Goal: Transaction & Acquisition: Purchase product/service

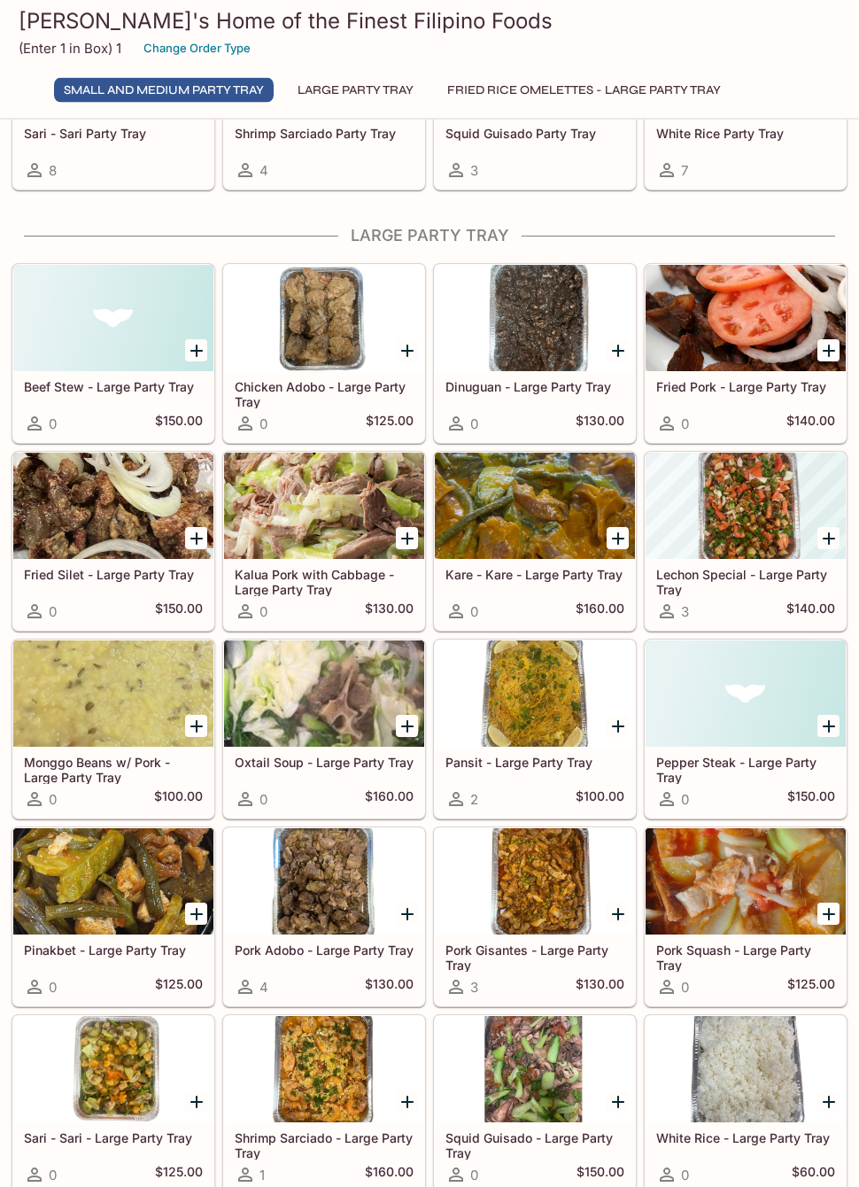
scroll to position [833, 0]
click at [540, 726] on div at bounding box center [535, 693] width 200 height 106
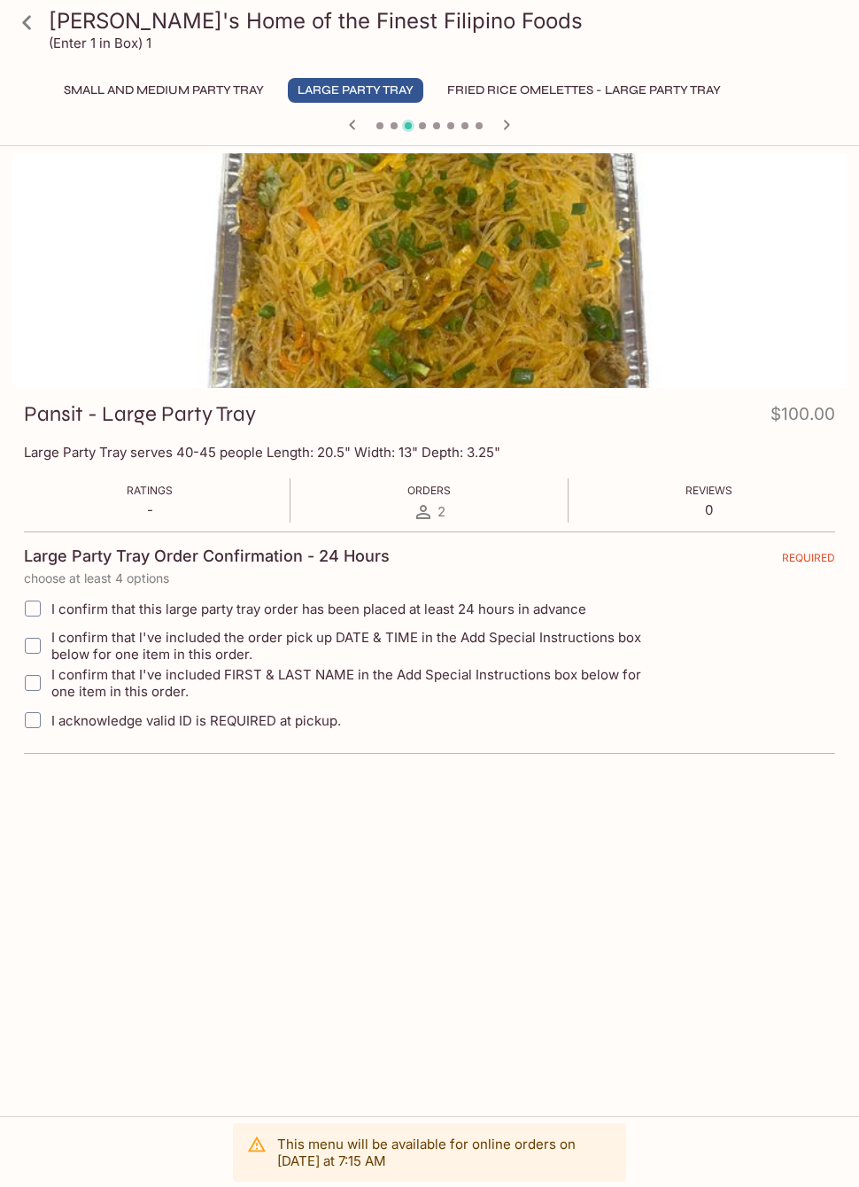
click at [42, 24] on icon at bounding box center [27, 22] width 31 height 31
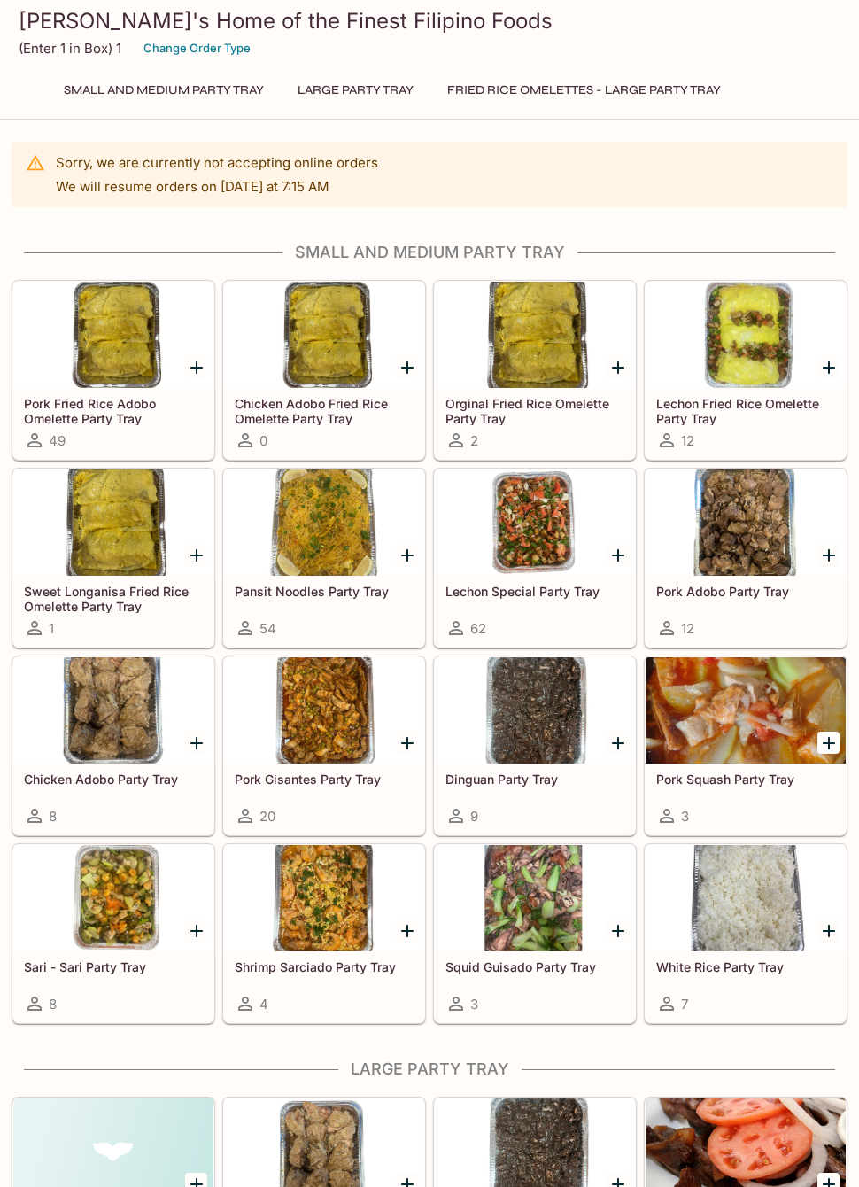
click at [383, 81] on button "Large Party Tray" at bounding box center [356, 90] width 136 height 25
click at [76, 85] on button "Small and Medium Party Tray" at bounding box center [164, 90] width 220 height 25
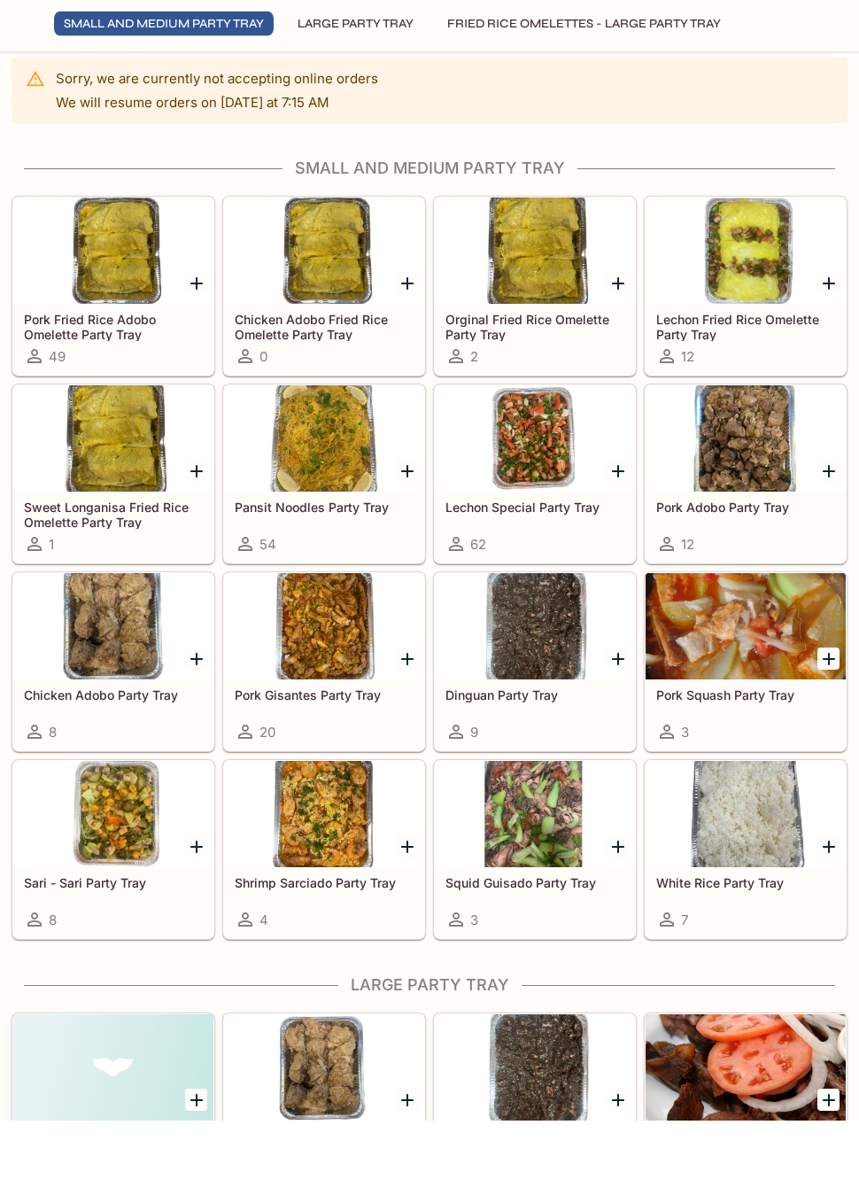
scroll to position [26, 0]
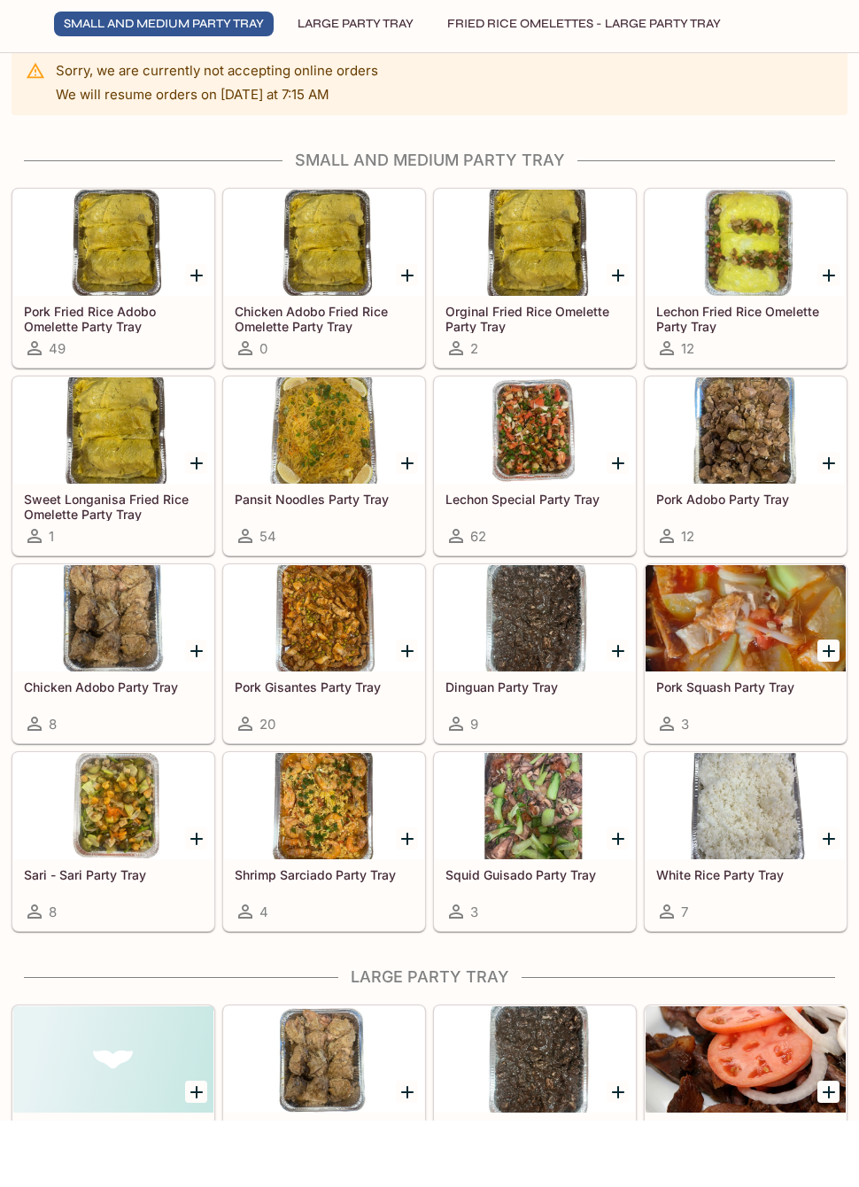
click at [465, 78] on button "Fried Rice Omelettes - Large Party Tray" at bounding box center [584, 90] width 293 height 25
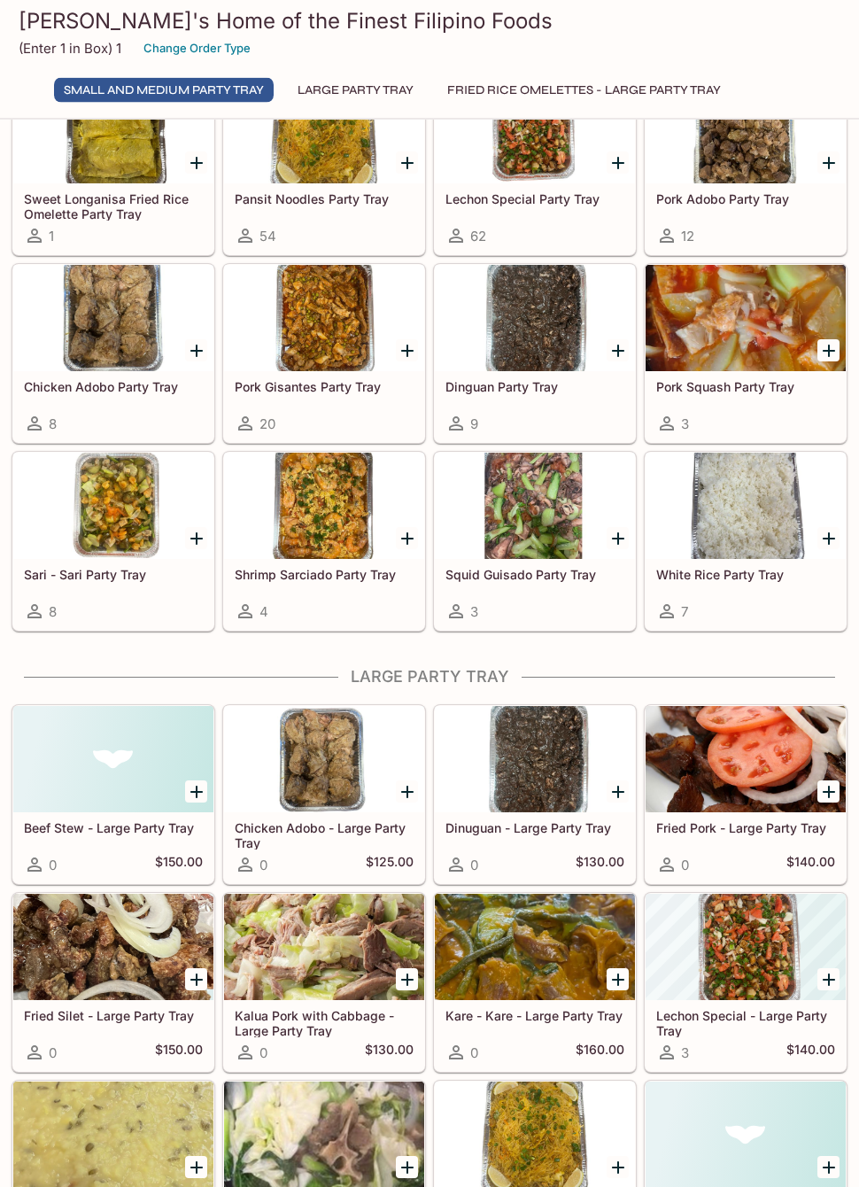
scroll to position [352, 0]
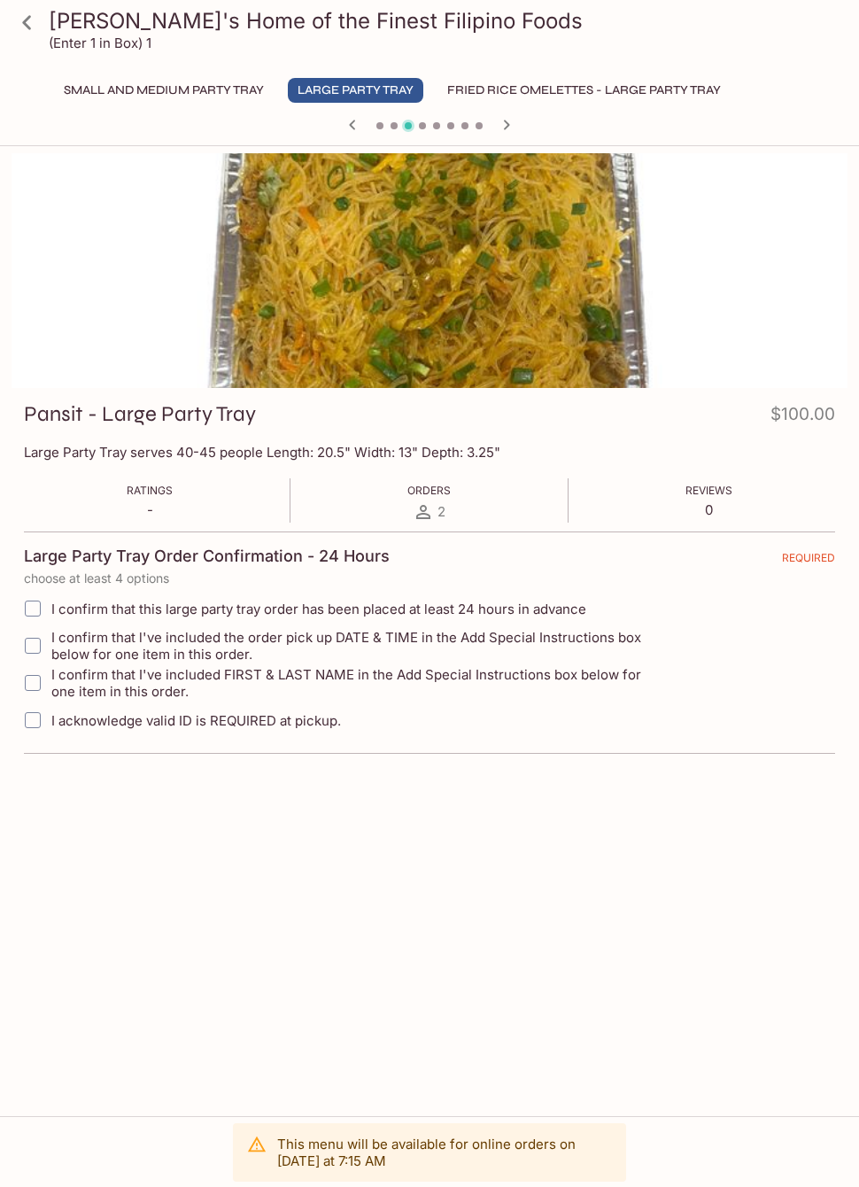
click at [31, 30] on icon at bounding box center [27, 22] width 31 height 31
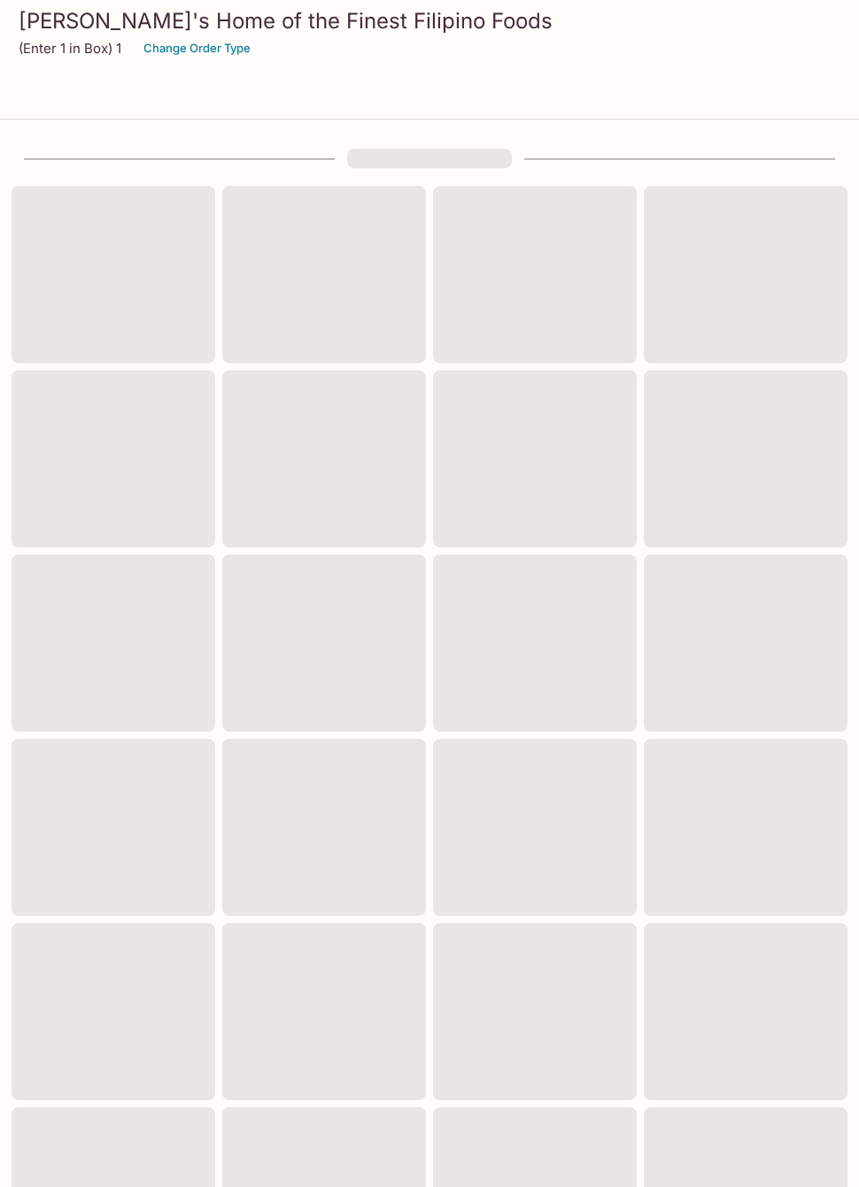
scroll to position [97, 0]
